Goal: Book appointment/travel/reservation

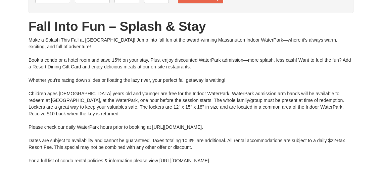
scroll to position [67, 0]
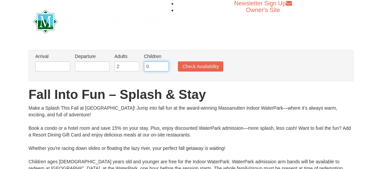
click at [158, 64] on input "0" at bounding box center [156, 66] width 25 height 10
type input "1"
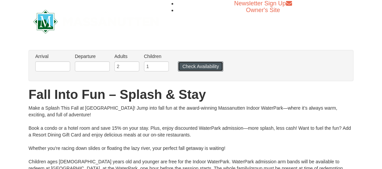
click at [219, 67] on button "Check Availability" at bounding box center [200, 66] width 45 height 10
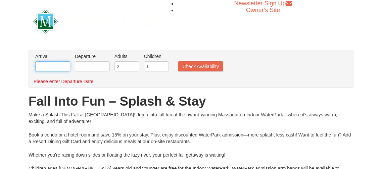
click at [55, 65] on input "text" at bounding box center [52, 66] width 35 height 10
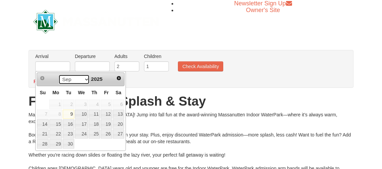
click at [84, 80] on select "Sep Oct Nov Dec" at bounding box center [73, 79] width 31 height 10
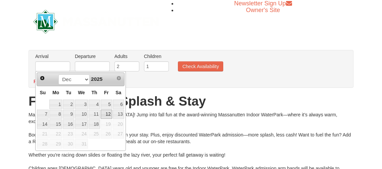
click at [107, 115] on link "12" at bounding box center [106, 114] width 11 height 9
type input "[DATE]"
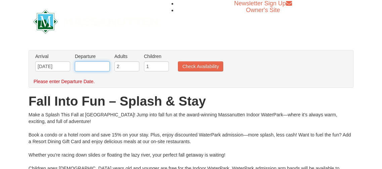
click at [90, 63] on input "text" at bounding box center [92, 66] width 35 height 10
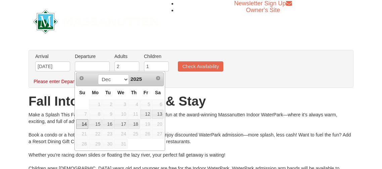
click at [85, 127] on link "14" at bounding box center [82, 123] width 12 height 9
type input "[DATE]"
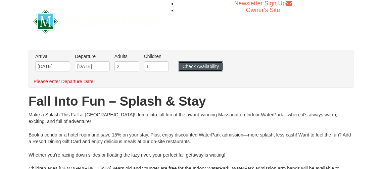
click at [188, 64] on button "Check Availability" at bounding box center [200, 66] width 45 height 10
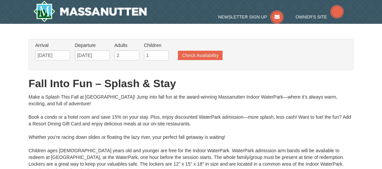
type input "[DATE]"
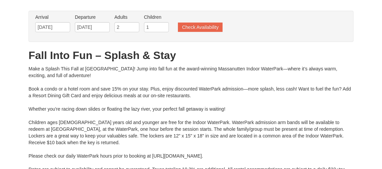
type input "[DATE]"
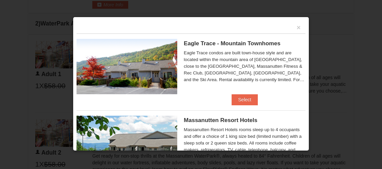
scroll to position [312, 0]
click at [299, 27] on button "×" at bounding box center [298, 27] width 4 height 7
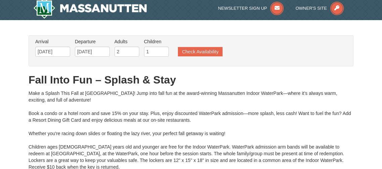
scroll to position [0, 0]
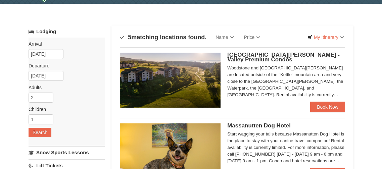
scroll to position [13, 0]
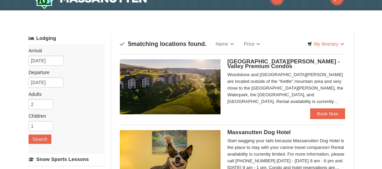
click at [307, 82] on div "Woodstone and [GEOGRAPHIC_DATA][PERSON_NAME] are located outside of the "Kettle…" at bounding box center [286, 88] width 118 height 34
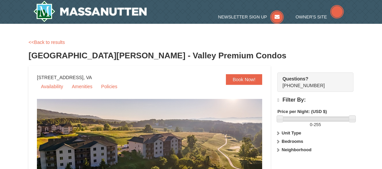
select select "9"
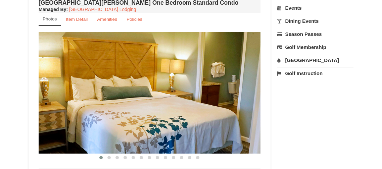
scroll to position [241, 0]
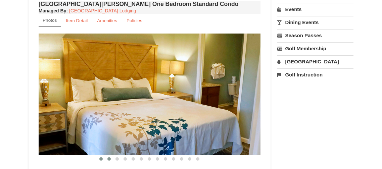
click at [107, 159] on button at bounding box center [109, 159] width 8 height 7
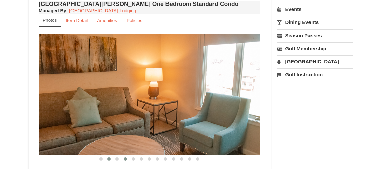
click at [127, 158] on button at bounding box center [125, 159] width 8 height 7
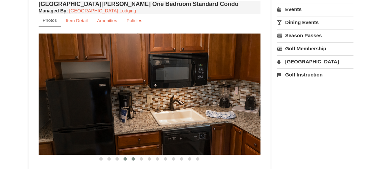
click at [130, 159] on button at bounding box center [133, 159] width 8 height 7
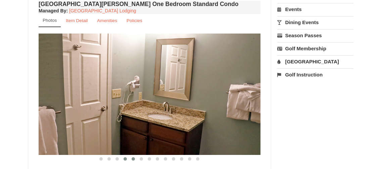
click at [125, 157] on span at bounding box center [124, 158] width 3 height 3
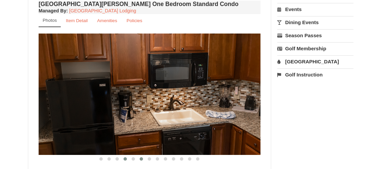
click at [144, 159] on button at bounding box center [141, 159] width 8 height 7
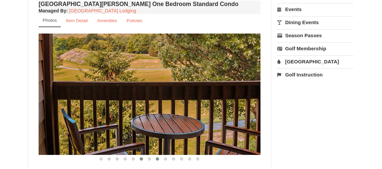
click at [156, 159] on button at bounding box center [157, 159] width 8 height 7
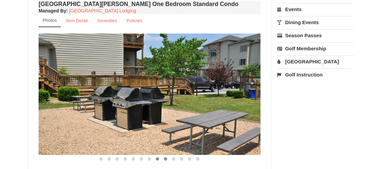
click at [167, 159] on button at bounding box center [165, 159] width 8 height 7
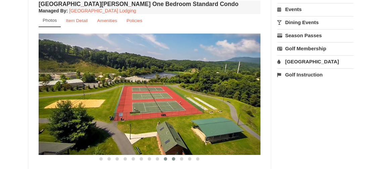
click at [177, 159] on button at bounding box center [173, 159] width 8 height 7
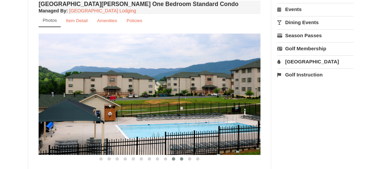
click at [180, 159] on button at bounding box center [181, 159] width 8 height 7
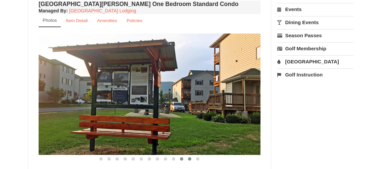
click at [189, 158] on span at bounding box center [189, 158] width 3 height 3
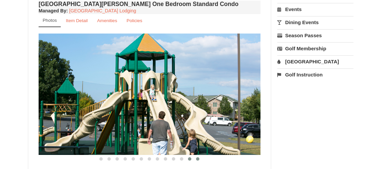
click at [197, 158] on span at bounding box center [197, 158] width 3 height 3
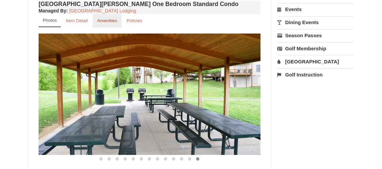
click at [101, 19] on small "Amenities" at bounding box center [107, 20] width 20 height 5
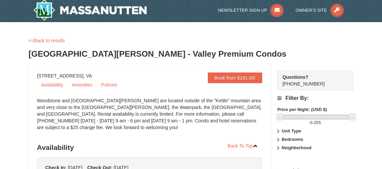
scroll to position [0, 0]
